Goal: Check status: Check status

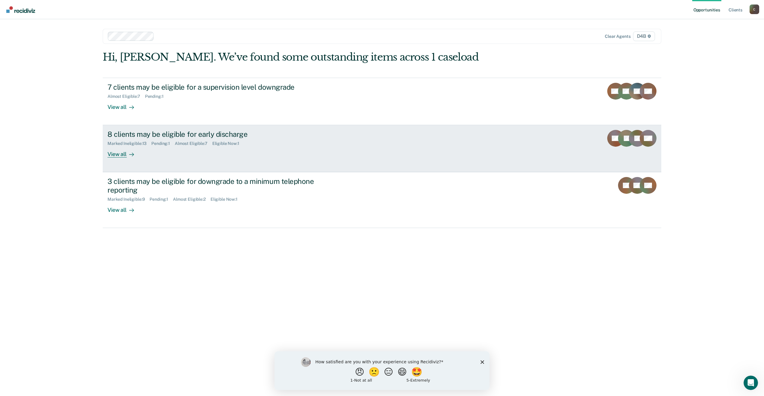
click at [118, 156] on div "View all" at bounding box center [125, 152] width 34 height 12
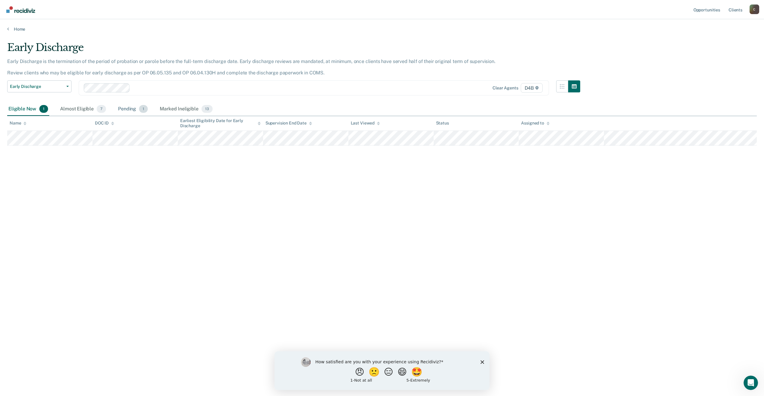
click at [121, 111] on div "Pending 1" at bounding box center [133, 109] width 32 height 13
